Goal: Transaction & Acquisition: Purchase product/service

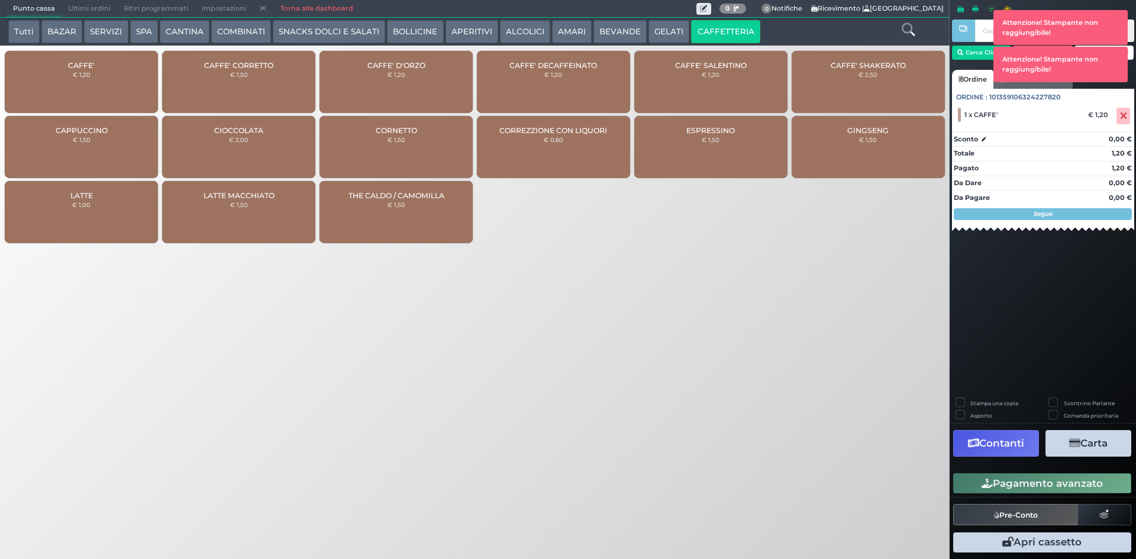
click at [618, 36] on button "BEVANDE" at bounding box center [620, 32] width 53 height 24
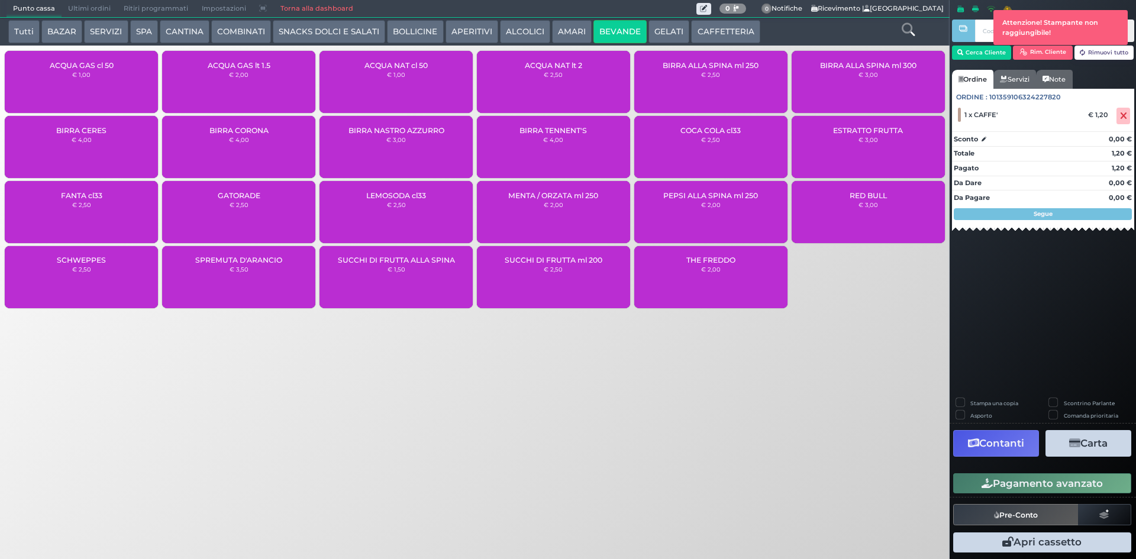
click at [65, 79] on div "ACQUA GAS cl 50 € 1,00" at bounding box center [81, 82] width 153 height 62
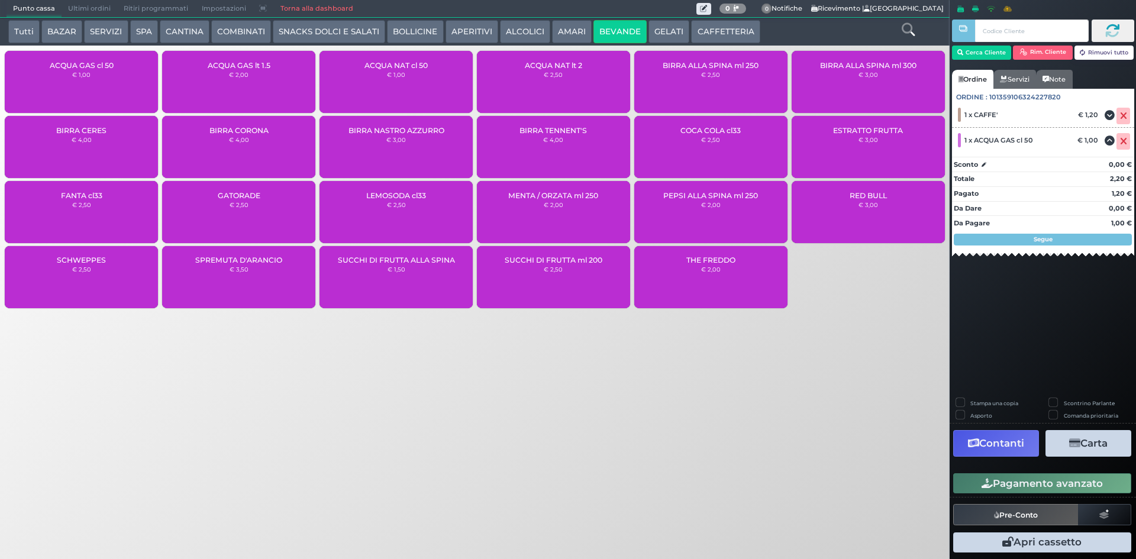
click at [991, 486] on icon "button" at bounding box center [987, 484] width 11 height 10
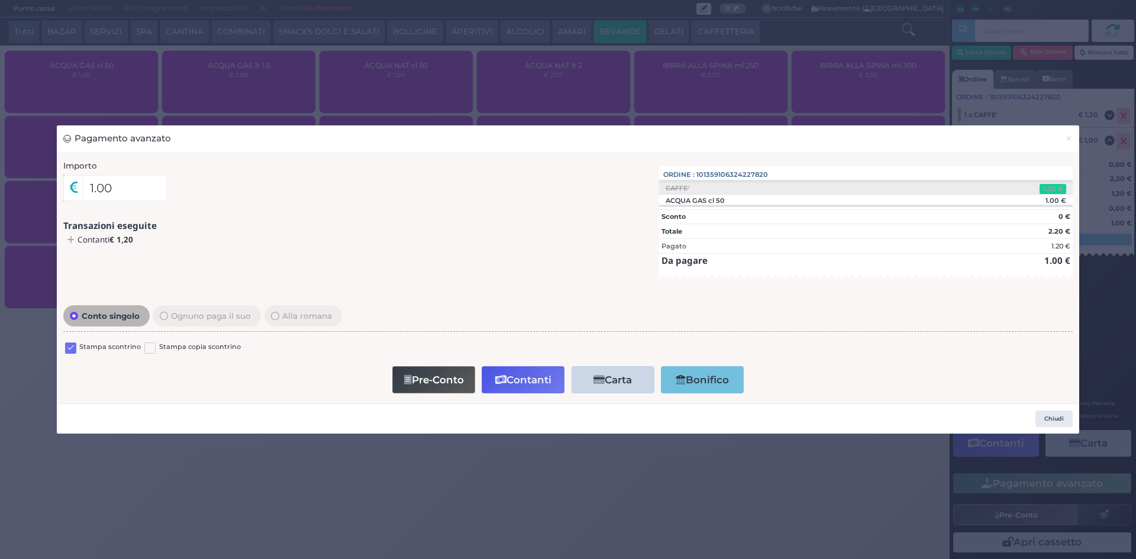
click at [71, 350] on label at bounding box center [70, 348] width 11 height 11
click at [0, 0] on input "checkbox" at bounding box center [0, 0] width 0 height 0
click at [528, 375] on button "Contanti" at bounding box center [523, 379] width 83 height 27
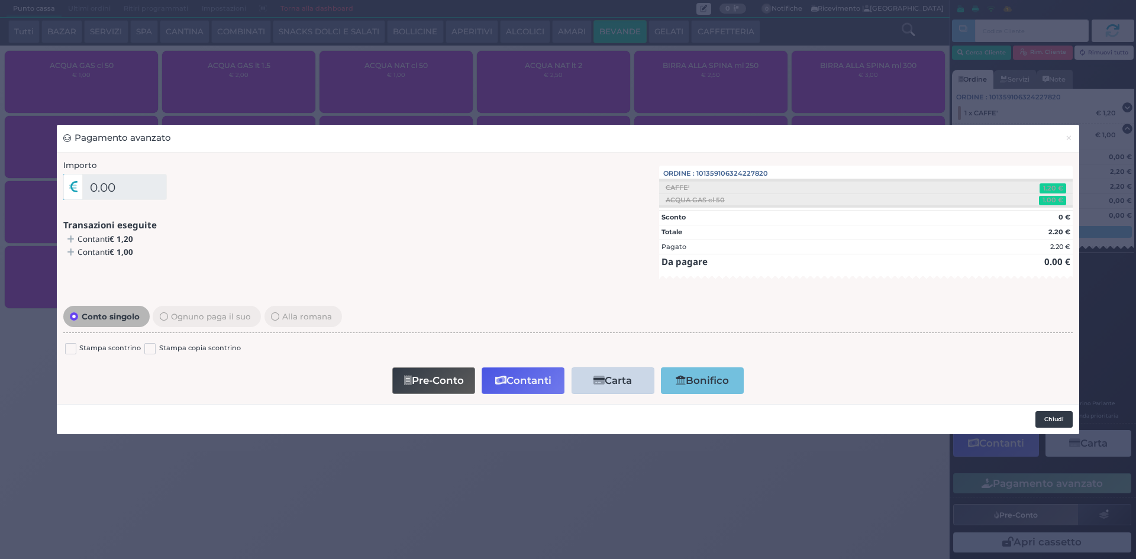
click at [1059, 421] on button "Chiudi" at bounding box center [1054, 419] width 37 height 17
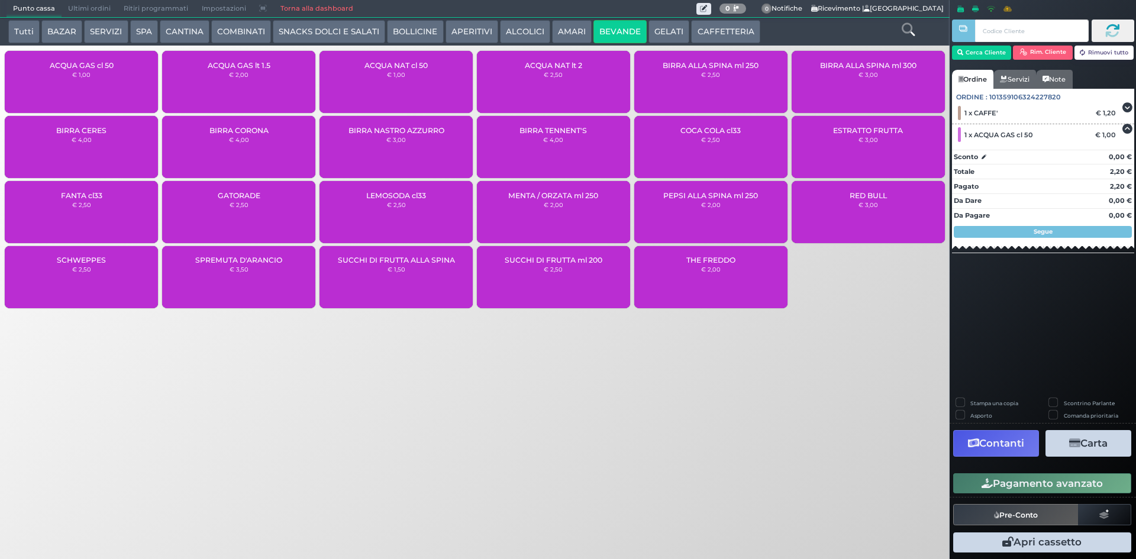
click at [101, 11] on span "Ultimi ordini" at bounding box center [90, 9] width 56 height 17
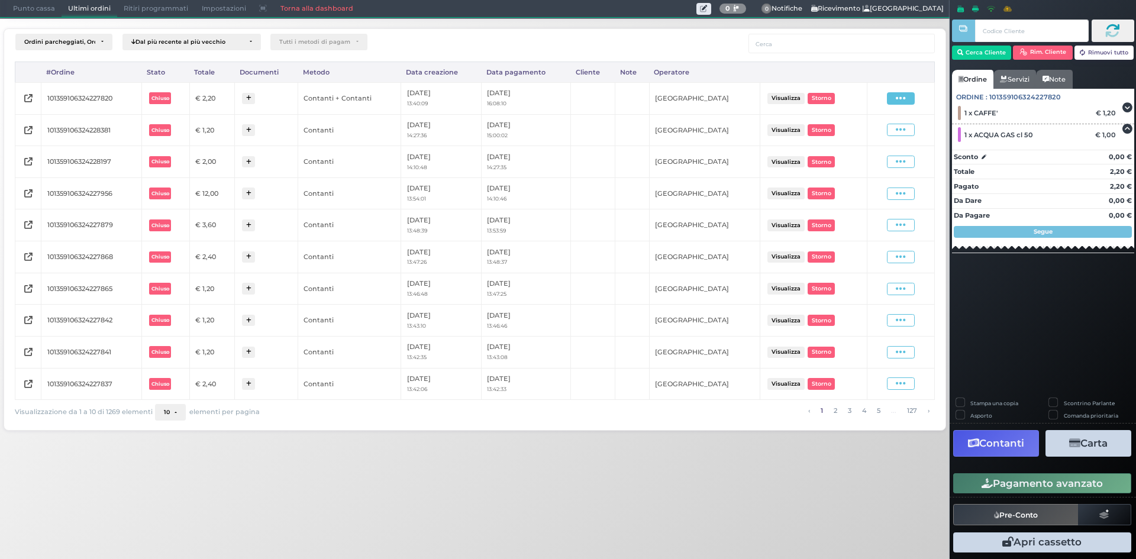
click at [899, 99] on icon at bounding box center [901, 98] width 10 height 11
click at [875, 135] on span "Ristampa Pre-Conto" at bounding box center [873, 132] width 49 height 20
